Goal: Task Accomplishment & Management: Manage account settings

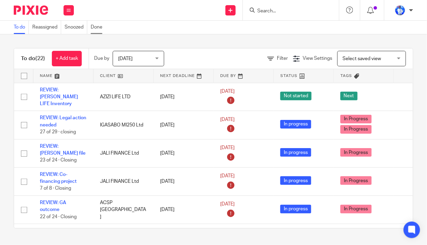
click at [103, 29] on link "Done" at bounding box center [98, 27] width 15 height 13
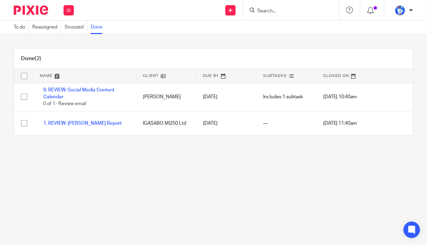
scroll to position [0, 33]
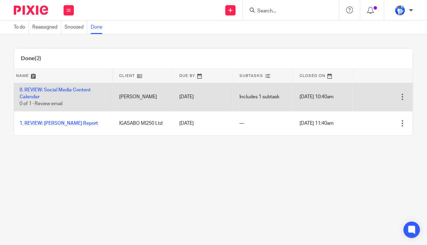
click at [400, 97] on div at bounding box center [403, 97] width 7 height 7
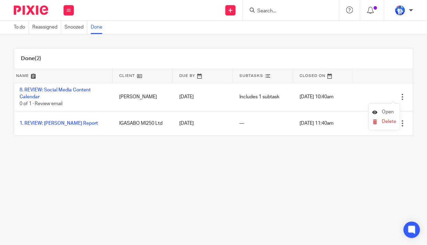
click at [378, 111] on link "Open" at bounding box center [384, 112] width 22 height 5
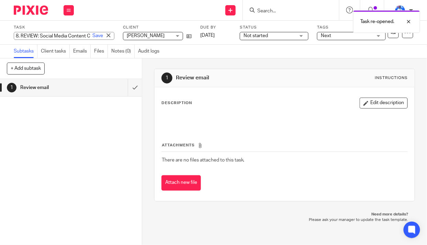
click at [19, 35] on div "8. REVIEW: Social Media Content Calendar Save 8. REVIEW: Social Media Content C…" at bounding box center [64, 36] width 101 height 8
click at [21, 35] on input "8. REVIEW: Social Media Content Calendar" at bounding box center [64, 36] width 101 height 8
type input "REVIEW: Social Media Content Calendar"
click at [92, 35] on link "Save" at bounding box center [97, 35] width 11 height 7
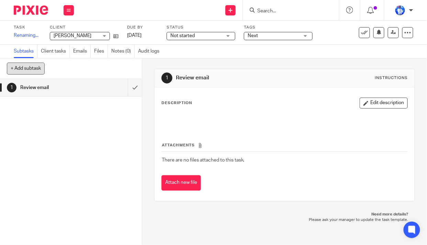
click at [29, 68] on button "+ Add subtask" at bounding box center [26, 69] width 38 height 12
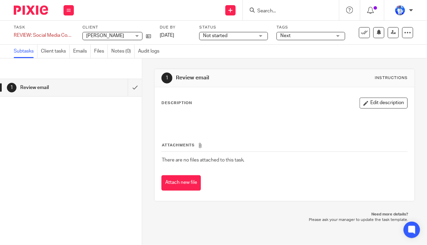
click at [234, 37] on span "Not started" at bounding box center [229, 35] width 52 height 7
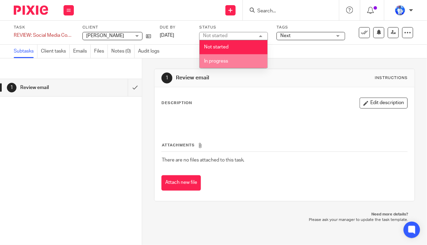
click at [228, 65] on li "In progress" at bounding box center [234, 61] width 68 height 14
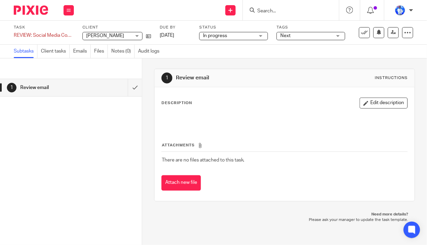
click at [26, 50] on link "Subtasks" at bounding box center [26, 51] width 24 height 13
click at [40, 68] on div "+ Add subtask Cancel + Add" at bounding box center [71, 68] width 142 height 21
click at [30, 68] on button "+ Add subtask" at bounding box center [26, 69] width 38 height 12
click at [53, 48] on link "Client tasks" at bounding box center [55, 51] width 29 height 13
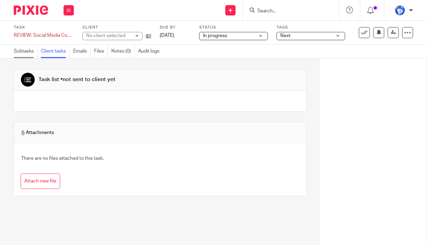
click at [20, 50] on link "Subtasks" at bounding box center [26, 51] width 24 height 13
